Goal: Information Seeking & Learning: Learn about a topic

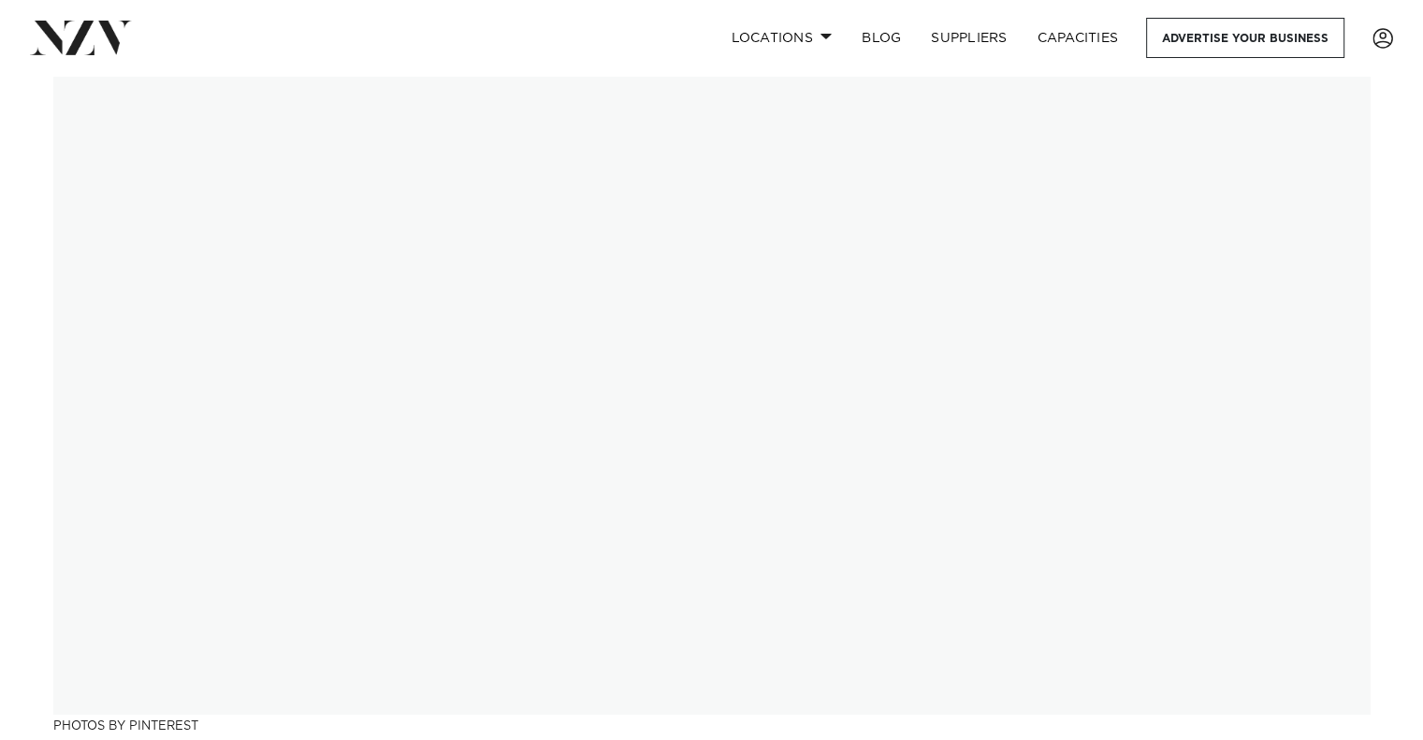
click at [474, 509] on img at bounding box center [711, 395] width 1317 height 639
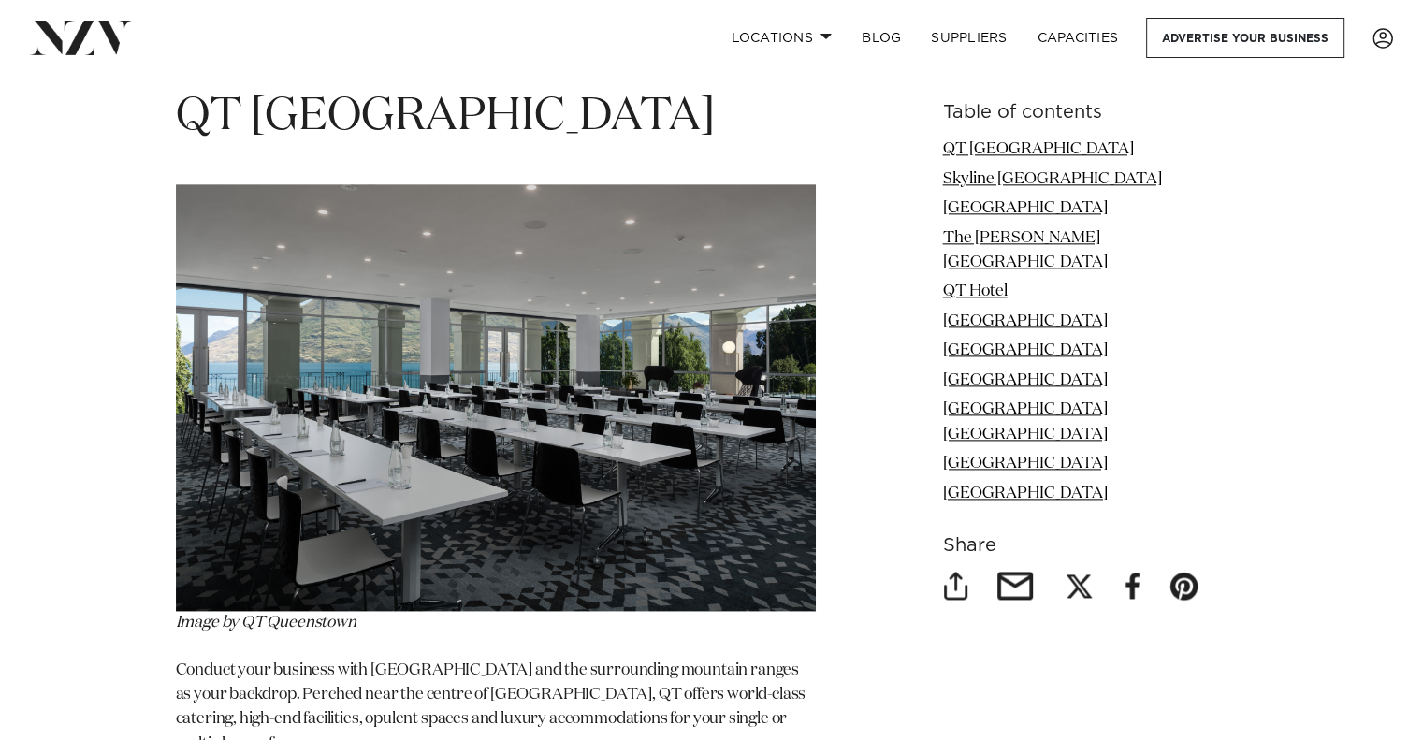
scroll to position [2303, 0]
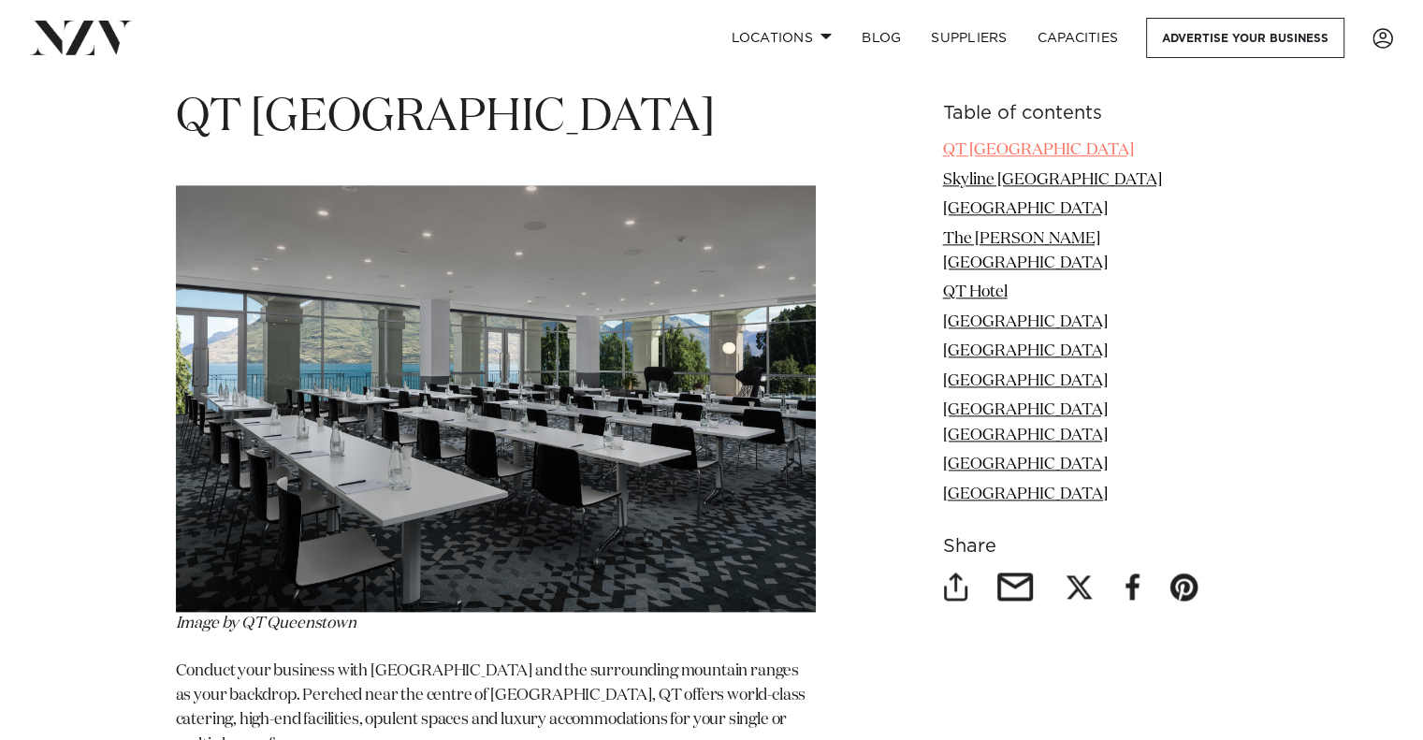
click at [966, 147] on link "QT [GEOGRAPHIC_DATA]" at bounding box center [1038, 150] width 191 height 16
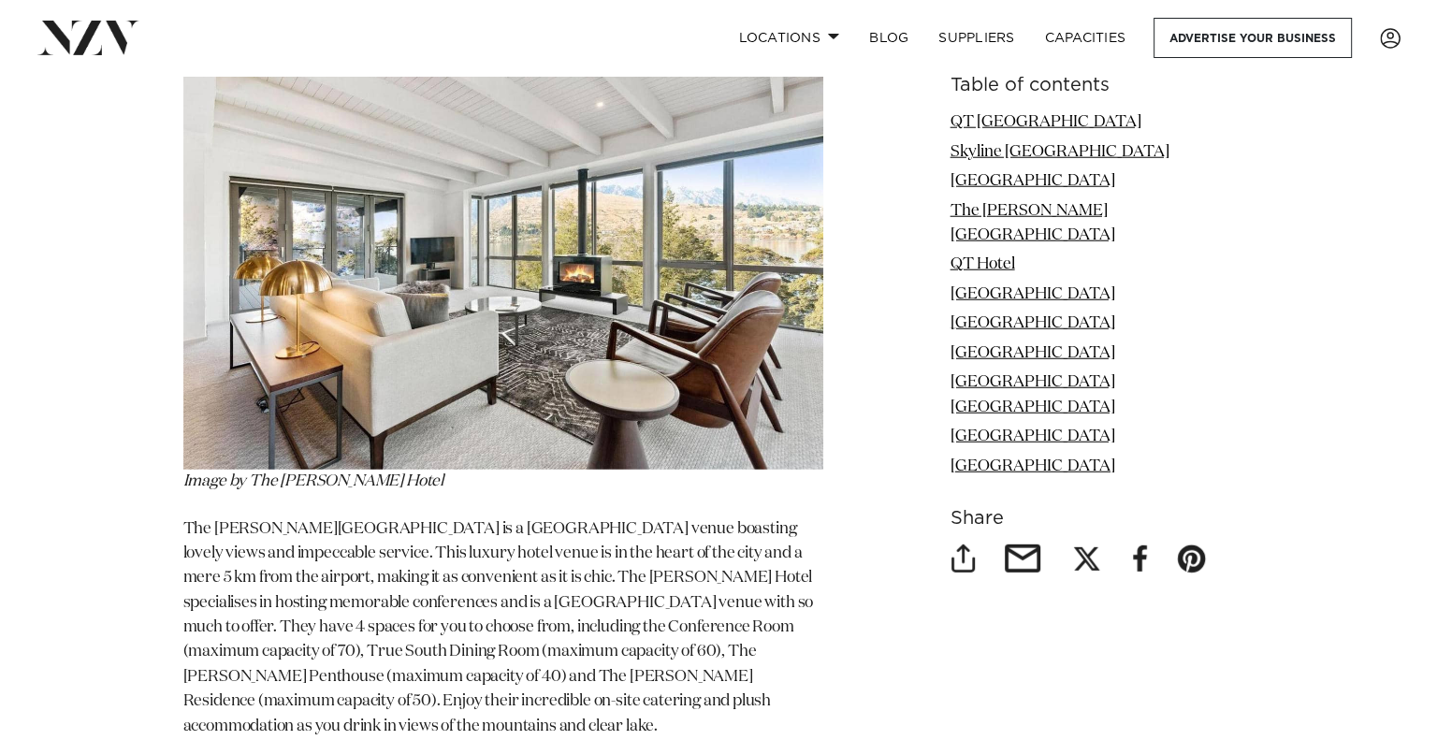
scroll to position [4894, 0]
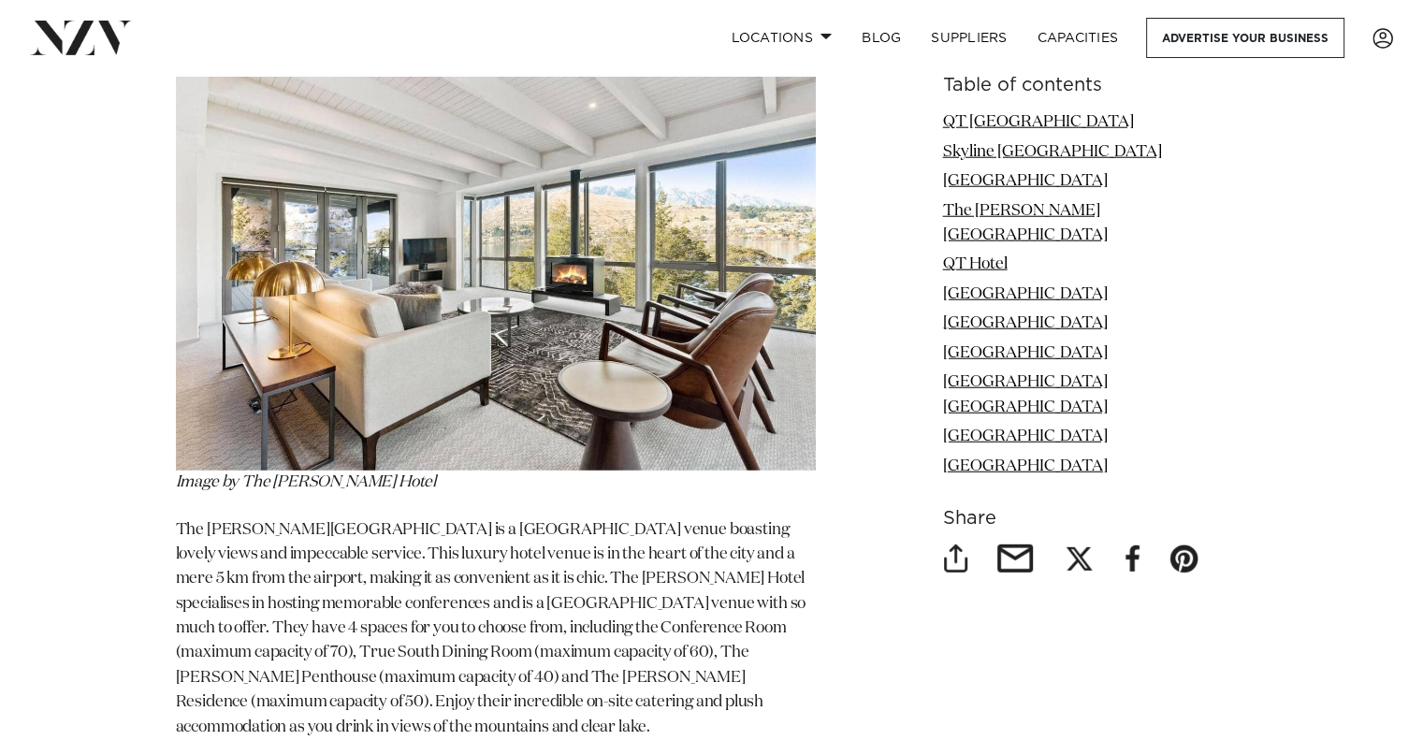
click at [659, 330] on img at bounding box center [496, 258] width 640 height 428
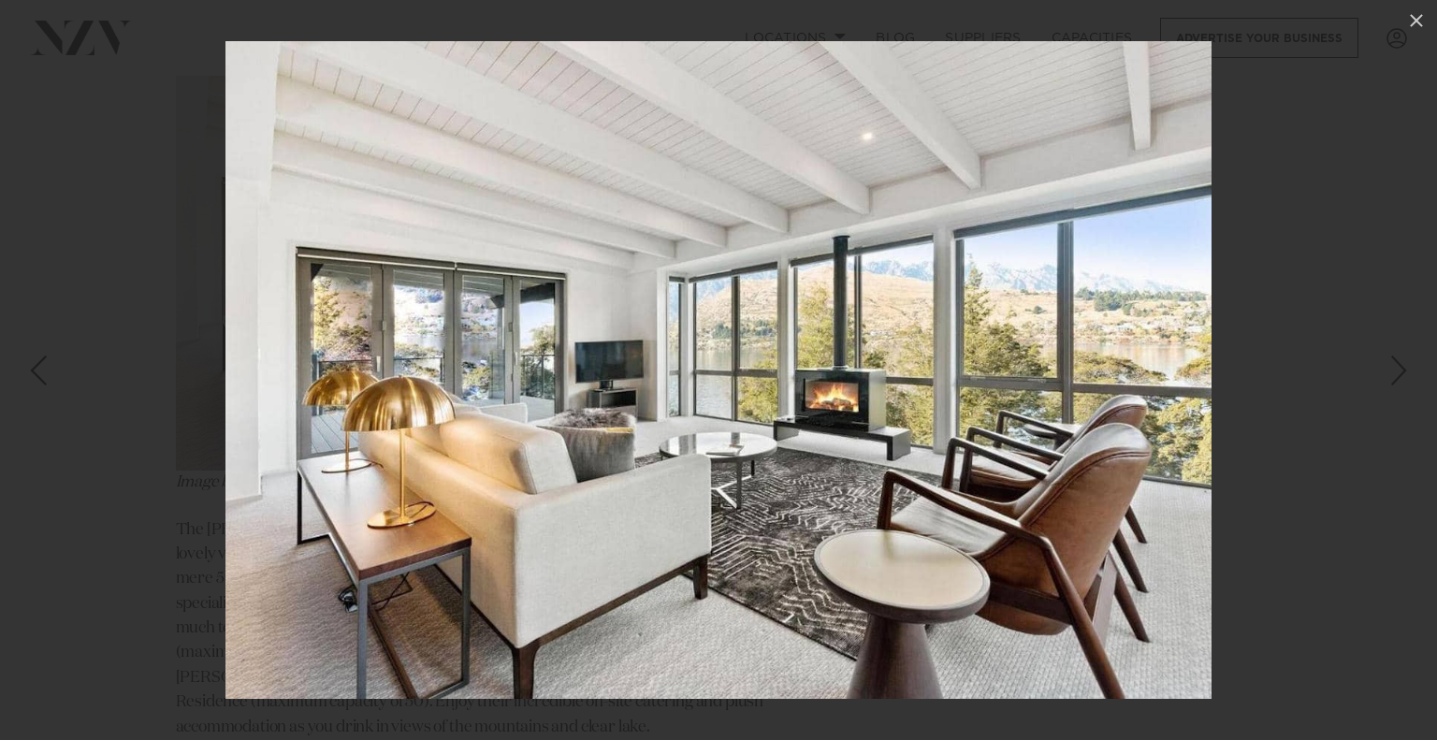
click at [659, 330] on img at bounding box center [718, 370] width 986 height 658
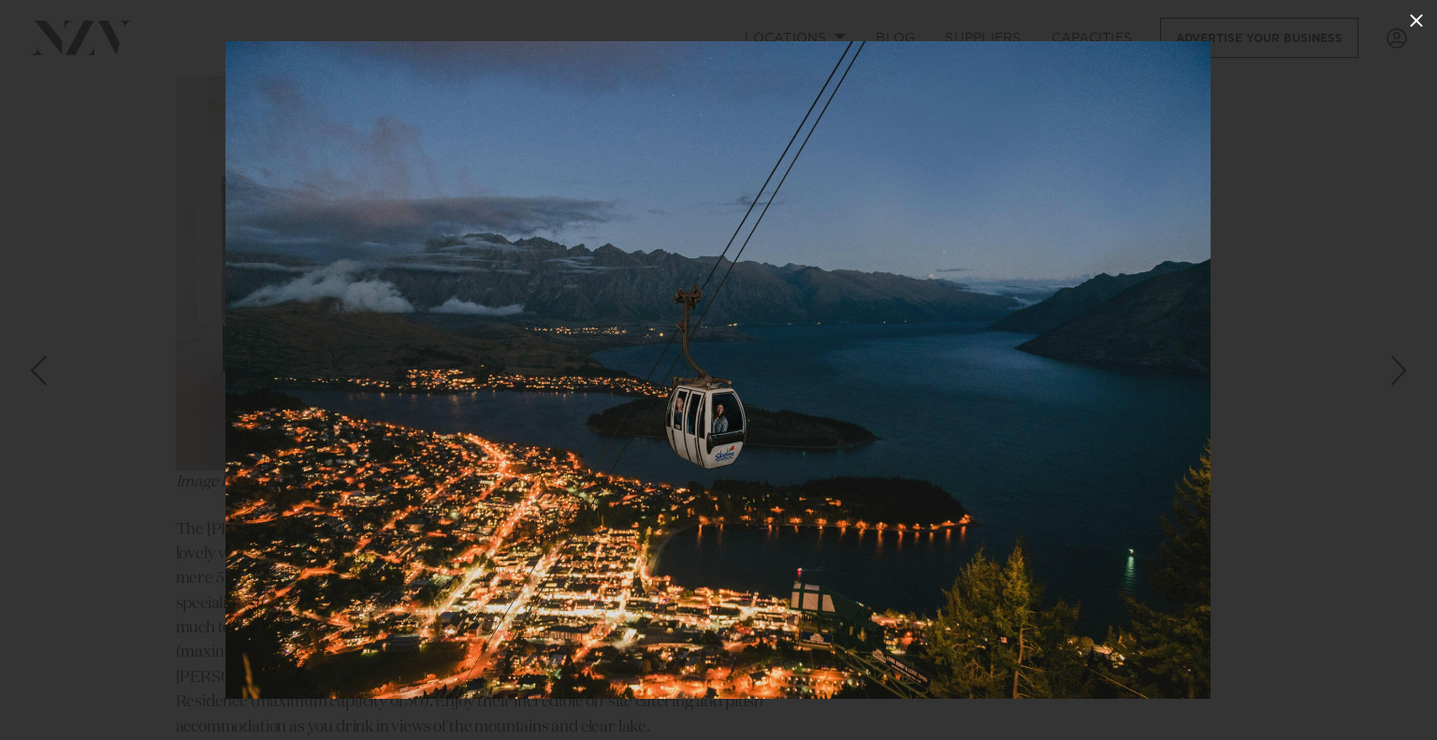
drag, startPoint x: 659, startPoint y: 330, endPoint x: 1426, endPoint y: 18, distance: 828.4
click at [1422, 18] on div "2 / 11" at bounding box center [718, 370] width 1437 height 740
click at [1412, 22] on icon at bounding box center [1416, 20] width 22 height 22
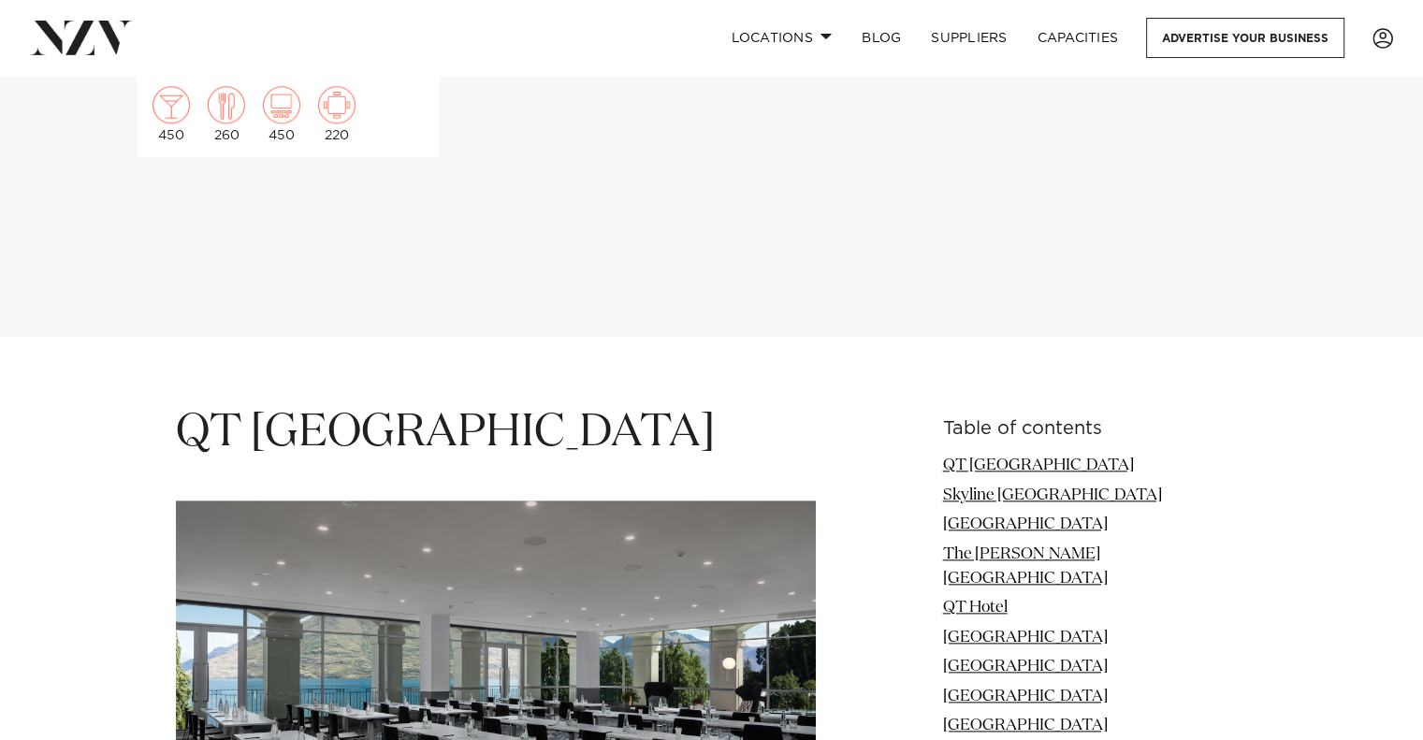
scroll to position [1987, 0]
